Goal: Navigation & Orientation: Find specific page/section

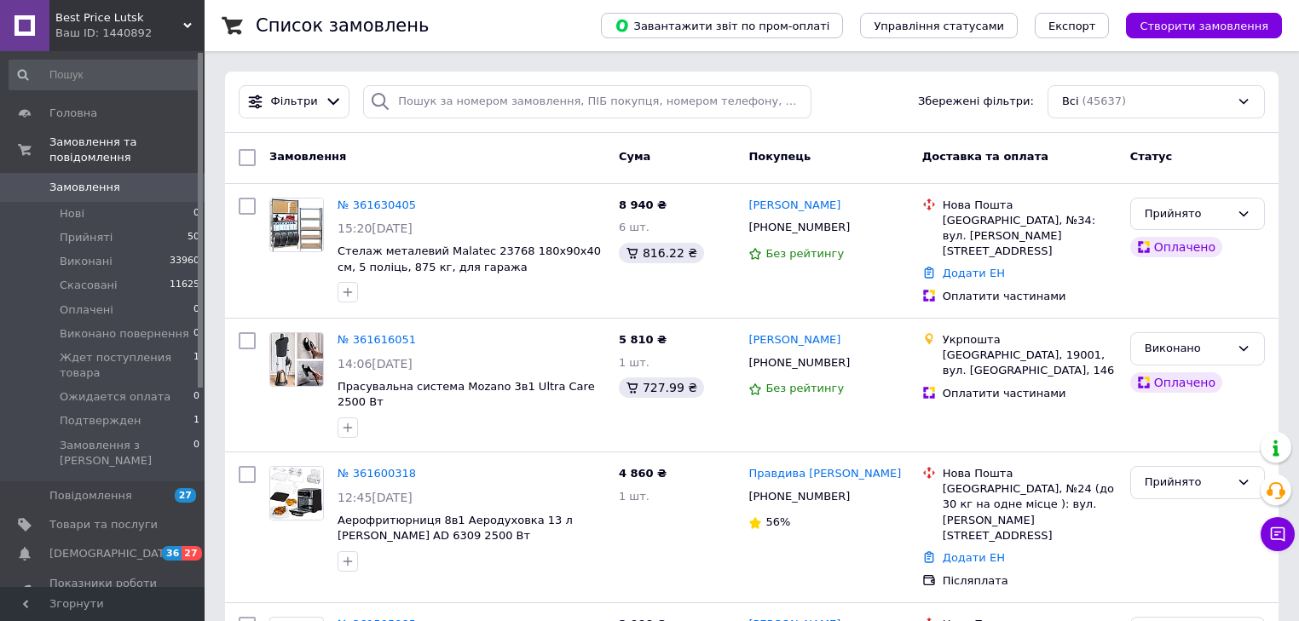
click at [90, 180] on span "Замовлення" at bounding box center [84, 187] width 71 height 15
click at [90, 114] on span "Головна" at bounding box center [73, 113] width 48 height 15
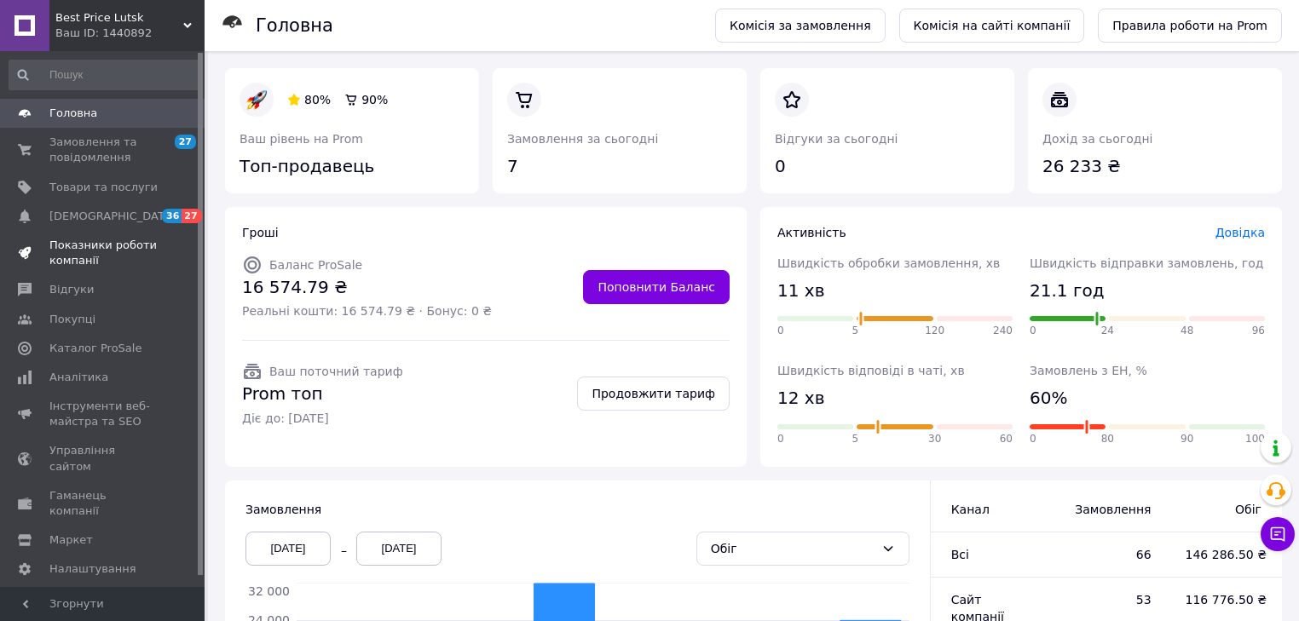
click at [61, 250] on span "Показники роботи компанії" at bounding box center [103, 253] width 108 height 31
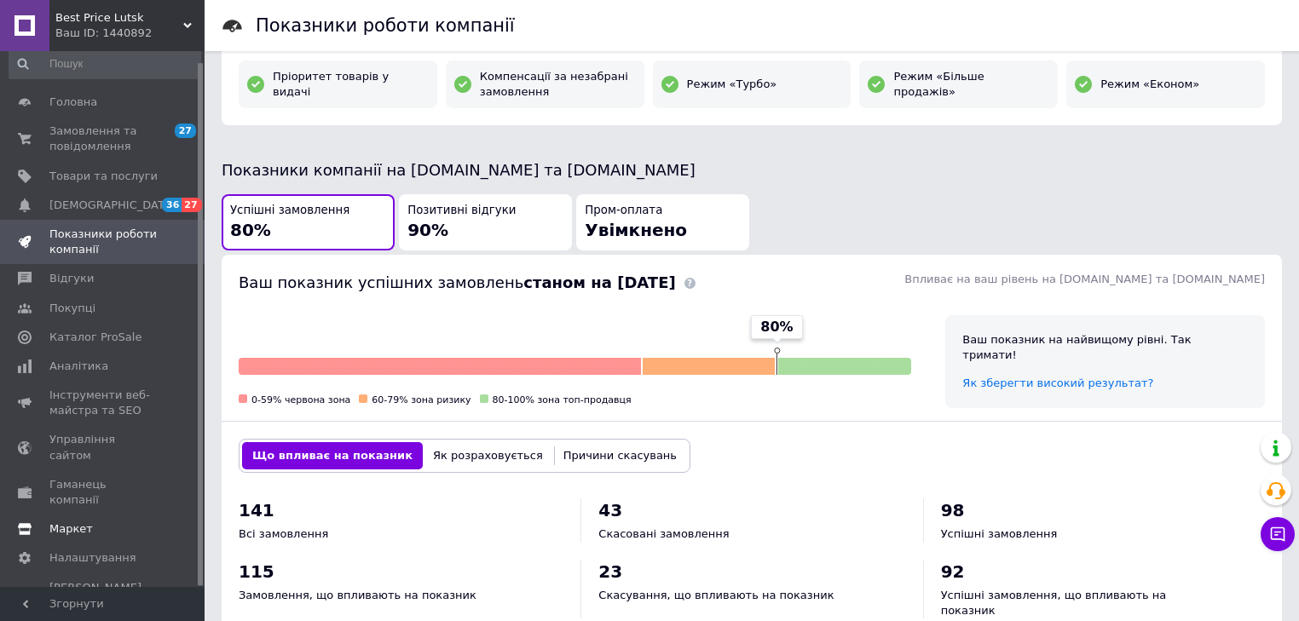
scroll to position [341, 0]
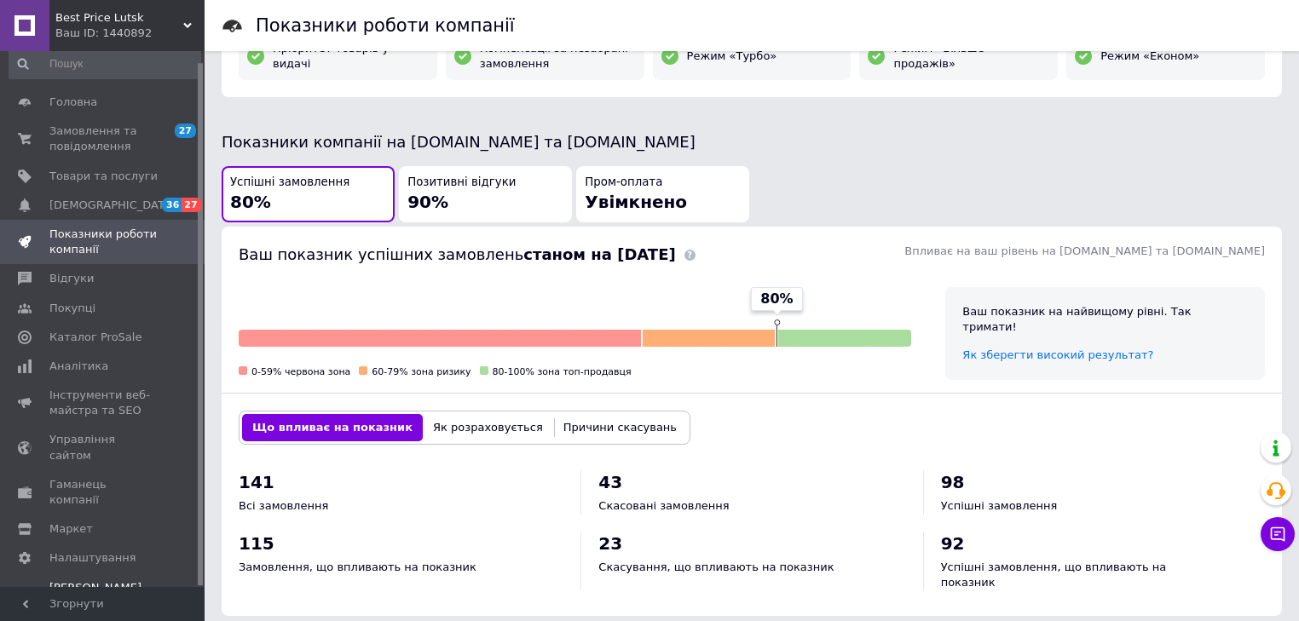
click at [82, 581] on span "[PERSON_NAME] та рахунки Prom топ" at bounding box center [103, 604] width 108 height 47
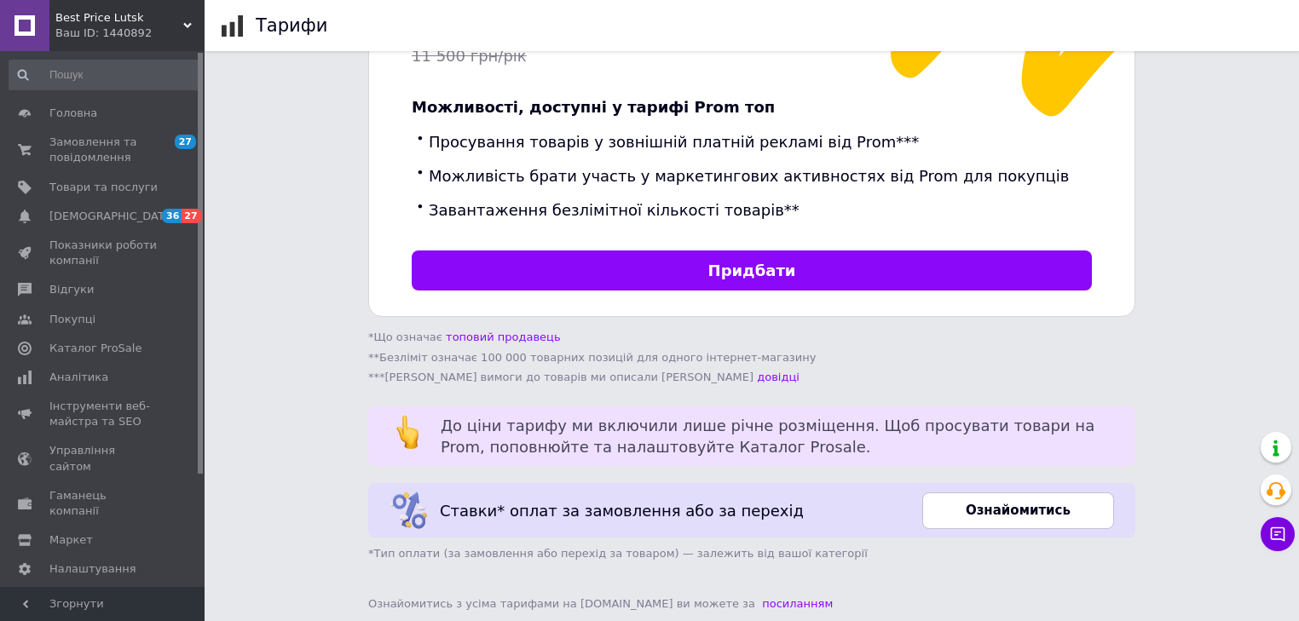
click at [192, 20] on div "Best Price Lutsk Ваш ID: 1440892" at bounding box center [126, 25] width 155 height 51
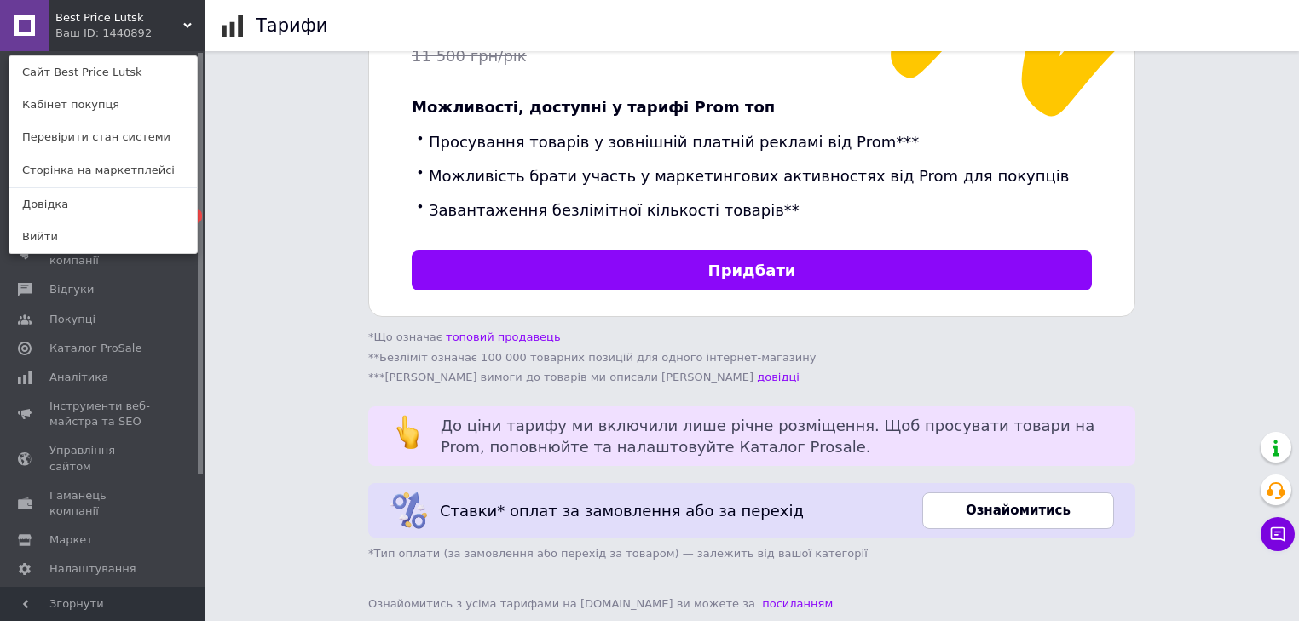
click at [147, 37] on div "Best Price Lutsk Ваш ID: 1440892 Сайт Best Price Lutsk Кабінет покупця Перевіри…" at bounding box center [102, 25] width 205 height 51
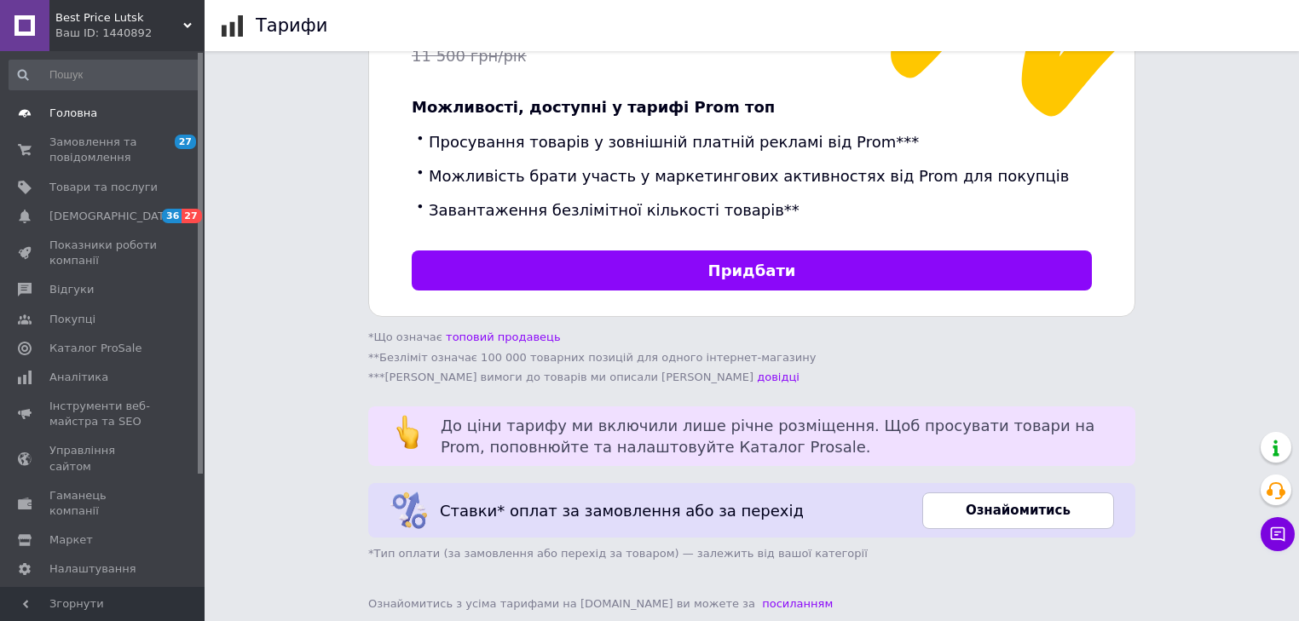
click at [89, 116] on span "Головна" at bounding box center [73, 113] width 48 height 15
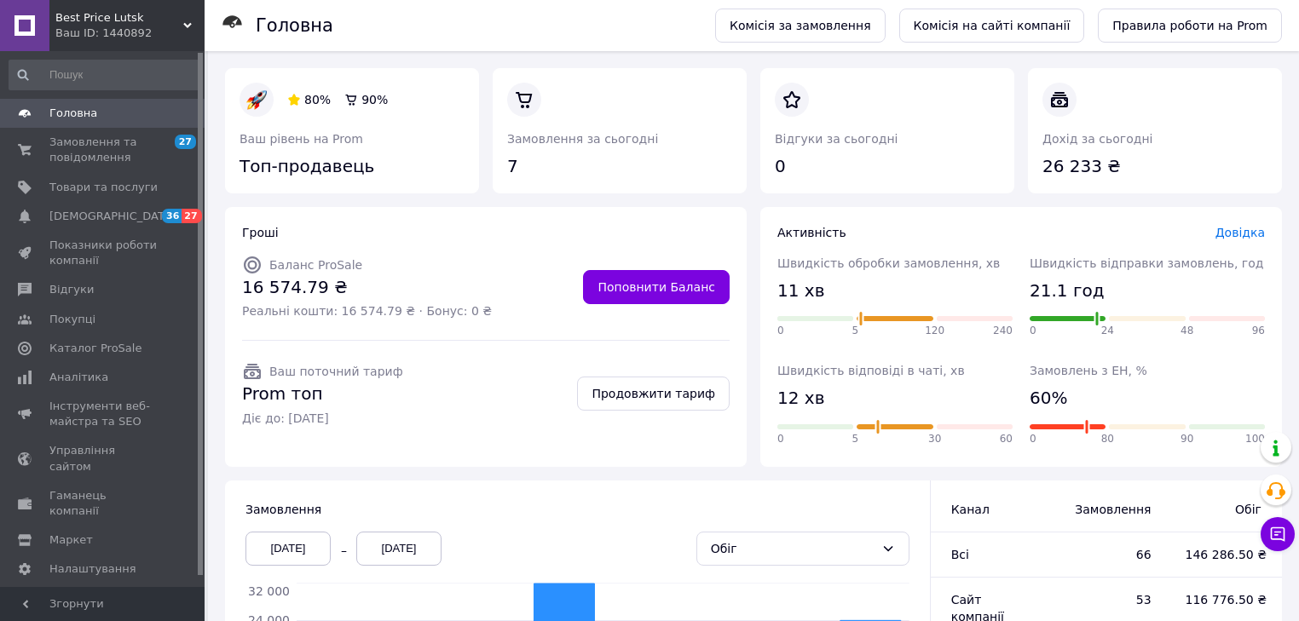
click at [78, 122] on link "Головна" at bounding box center [105, 113] width 210 height 29
click at [84, 248] on span "Показники роботи компанії" at bounding box center [103, 253] width 108 height 31
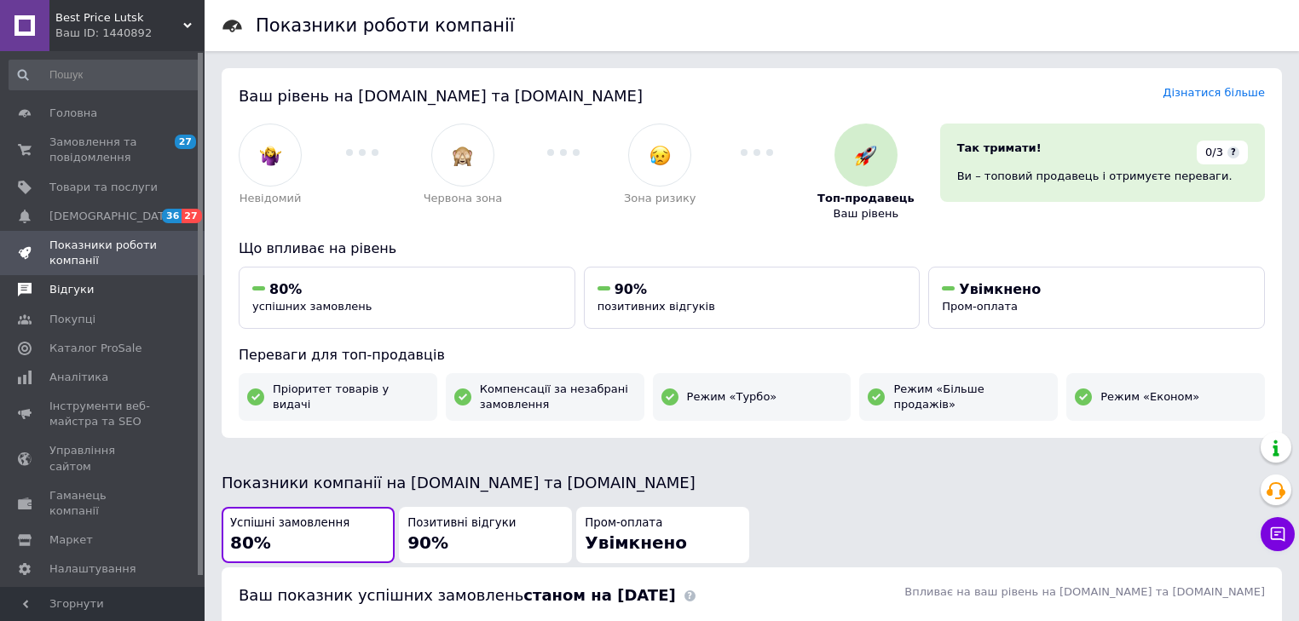
click at [99, 287] on span "Відгуки" at bounding box center [103, 289] width 108 height 15
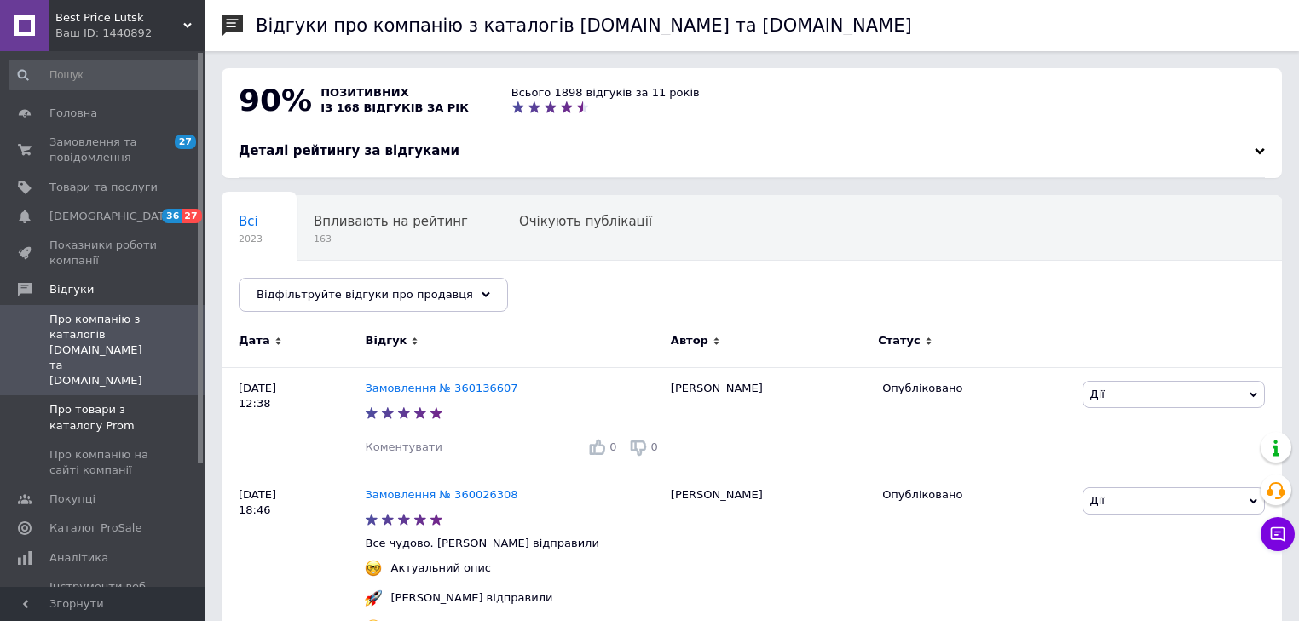
click at [99, 402] on span "Про товари з каталогу Prom" at bounding box center [103, 417] width 108 height 31
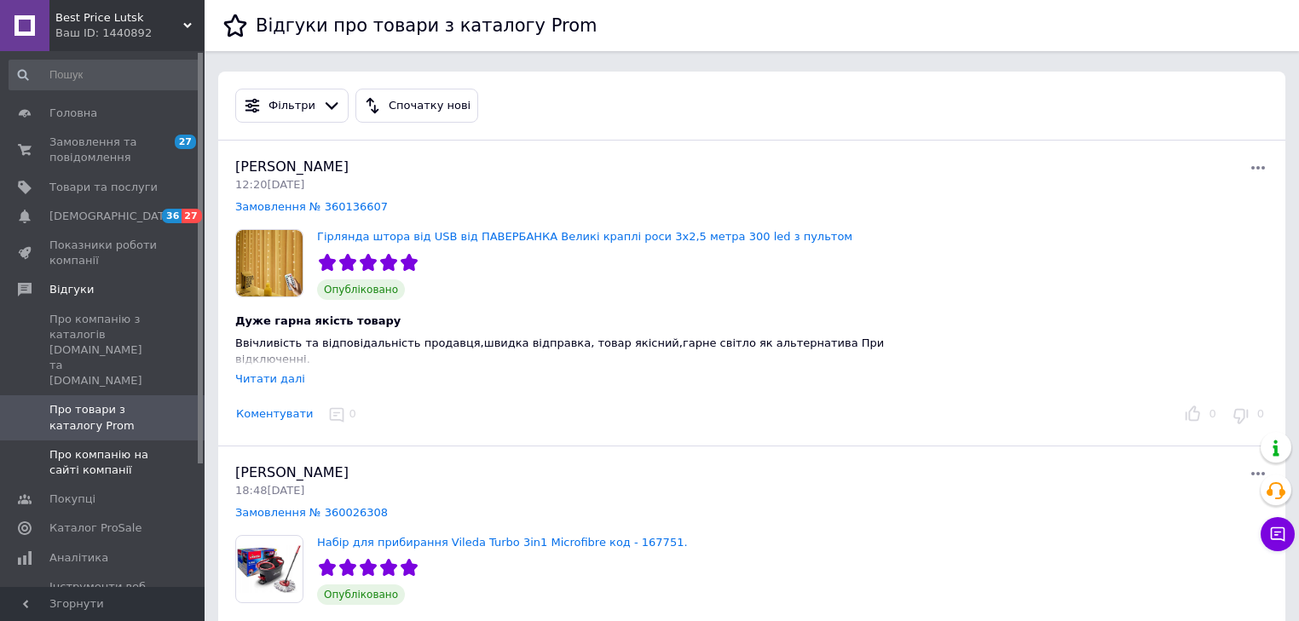
click at [128, 448] on span "Про компанію на сайті компанії" at bounding box center [103, 463] width 108 height 31
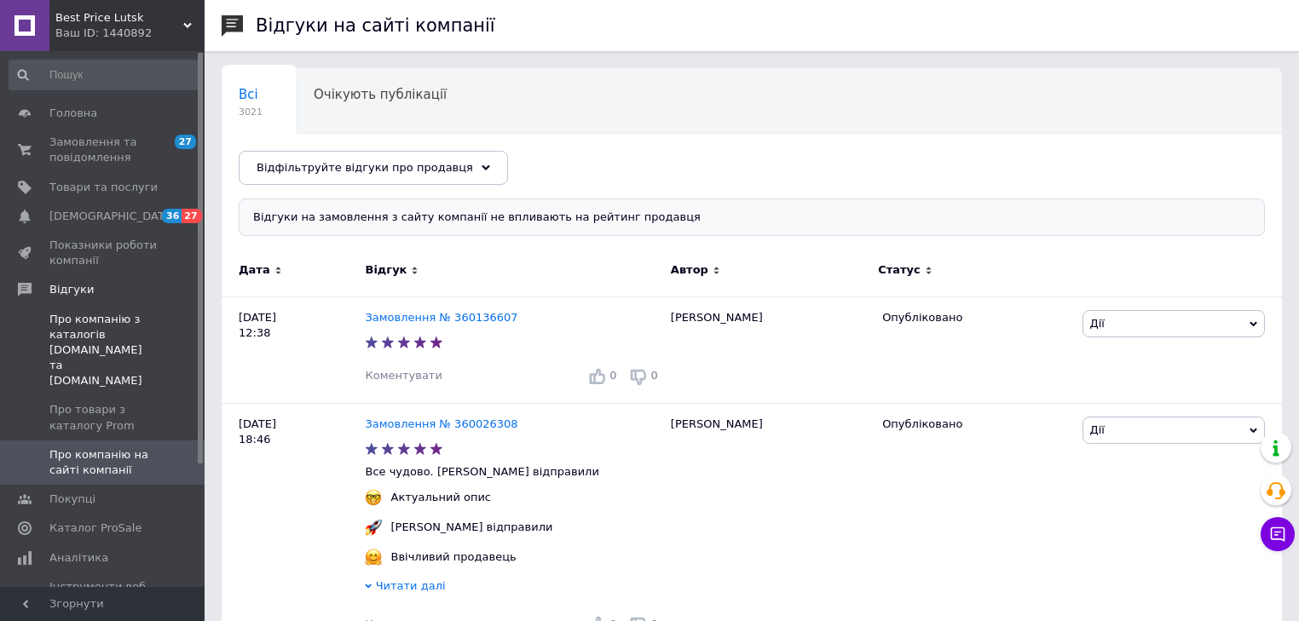
click at [109, 315] on span "Про компанію з каталогів [DOMAIN_NAME] та [DOMAIN_NAME]" at bounding box center [103, 351] width 108 height 78
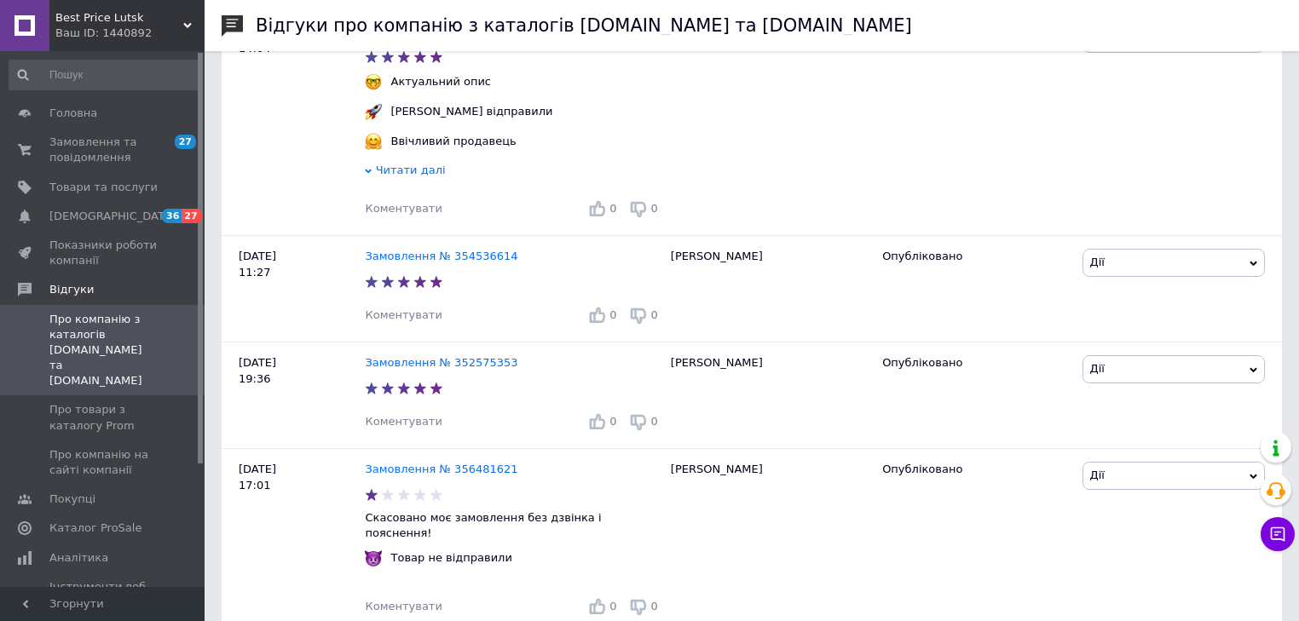
scroll to position [3342, 0]
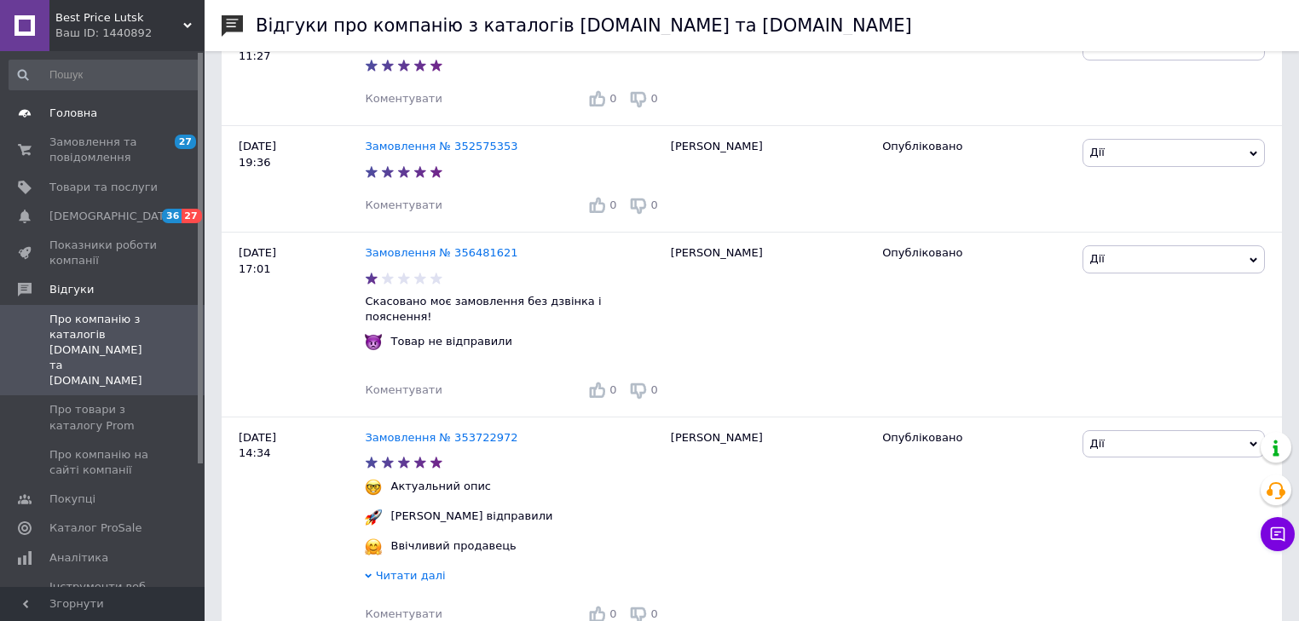
click at [82, 116] on span "Головна" at bounding box center [73, 113] width 48 height 15
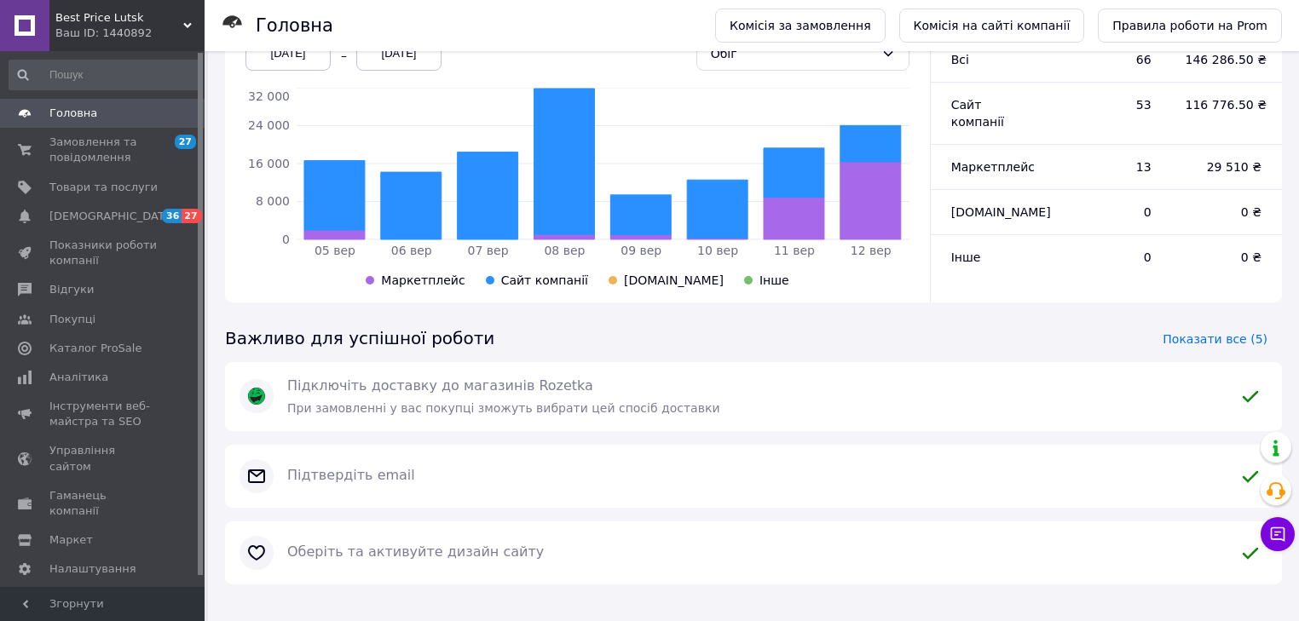
scroll to position [504, 0]
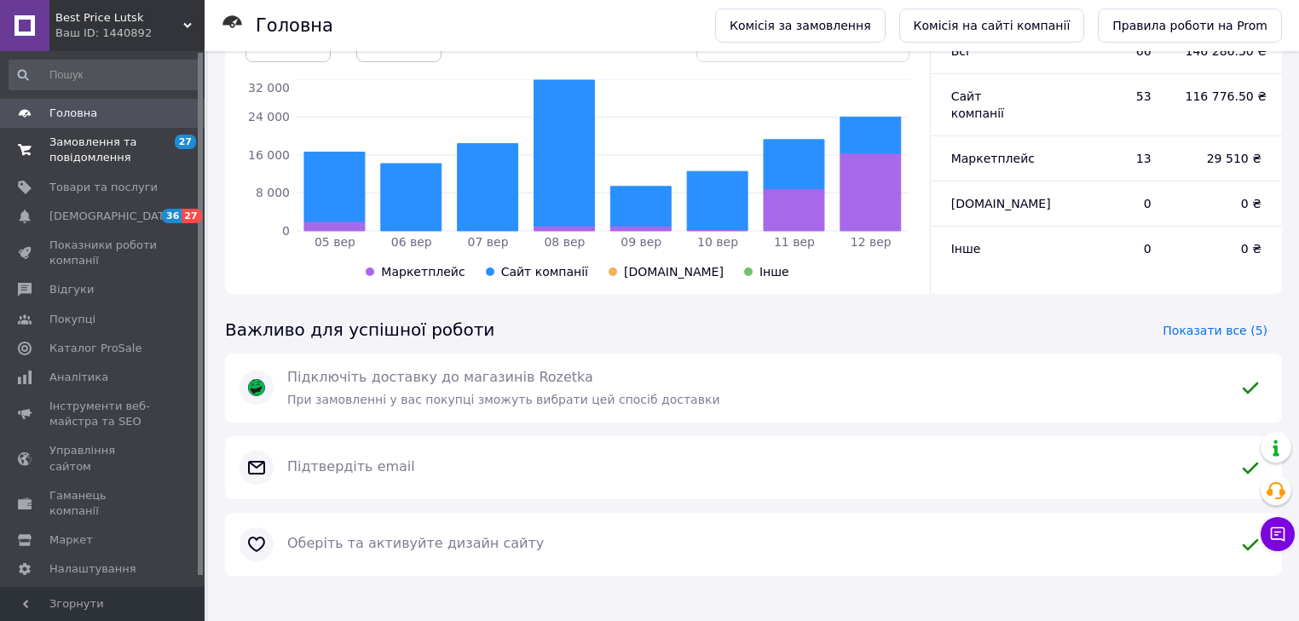
click at [86, 149] on span "Замовлення та повідомлення" at bounding box center [103, 150] width 108 height 31
